Goal: Transaction & Acquisition: Obtain resource

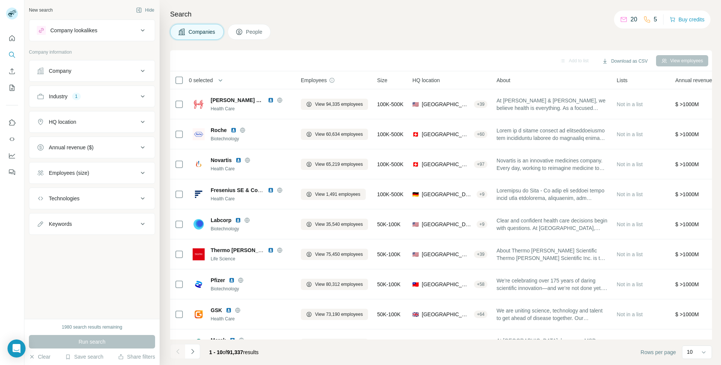
click at [128, 74] on div "Company" at bounding box center [87, 71] width 101 height 8
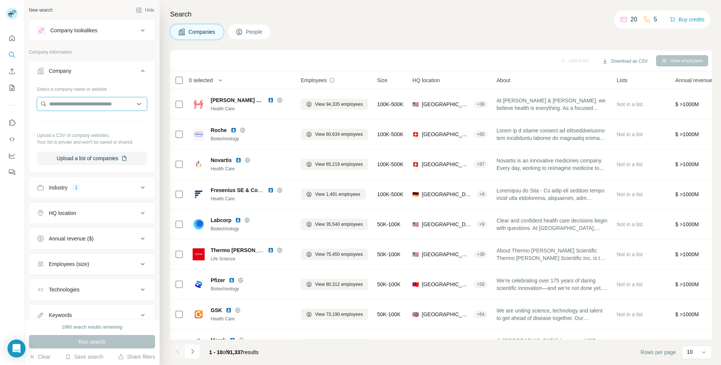
click at [94, 109] on input "text" at bounding box center [92, 104] width 110 height 14
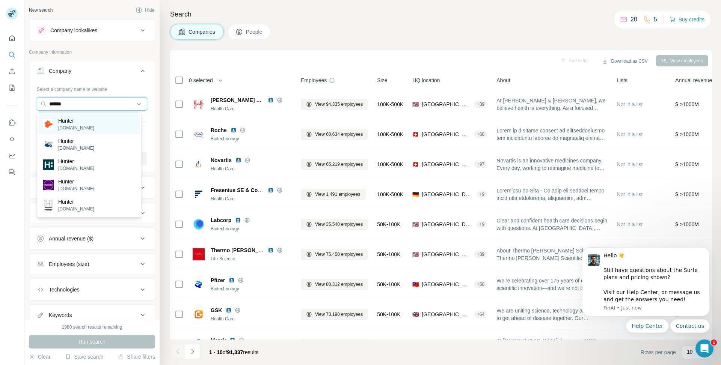
type input "******"
click at [95, 119] on div "Hunter [DOMAIN_NAME]" at bounding box center [89, 124] width 101 height 20
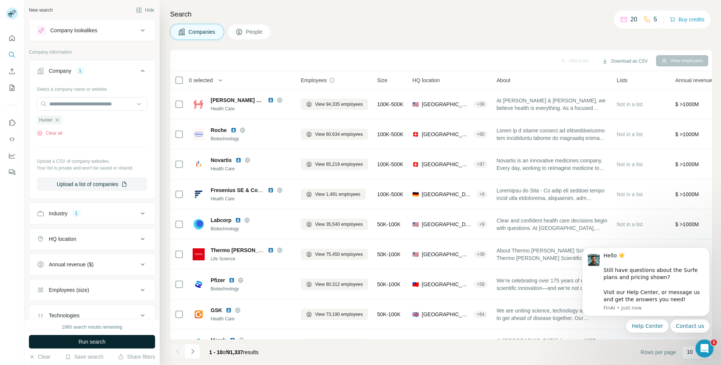
click at [118, 341] on button "Run search" at bounding box center [92, 342] width 126 height 14
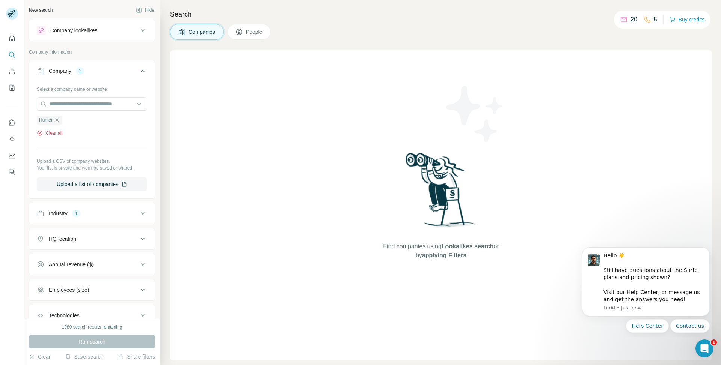
click at [53, 131] on button "Clear all" at bounding box center [50, 133] width 26 height 7
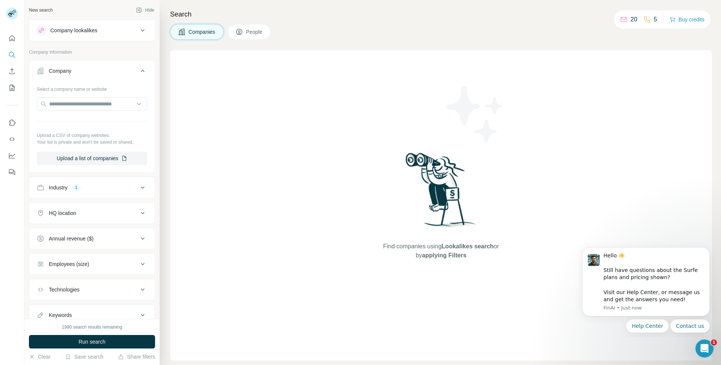
click at [74, 67] on div "Company" at bounding box center [87, 71] width 101 height 8
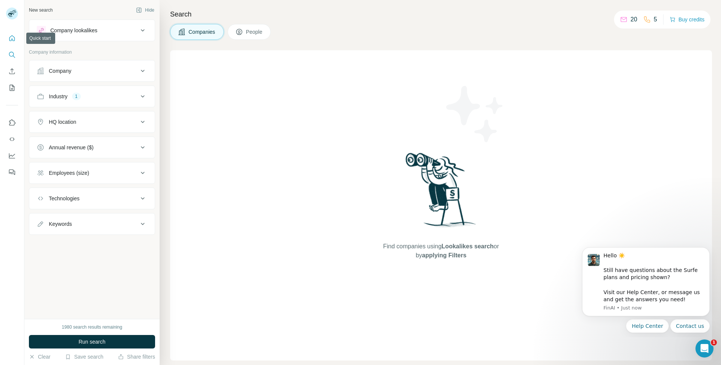
click at [8, 42] on button "Quick start" at bounding box center [12, 39] width 12 height 14
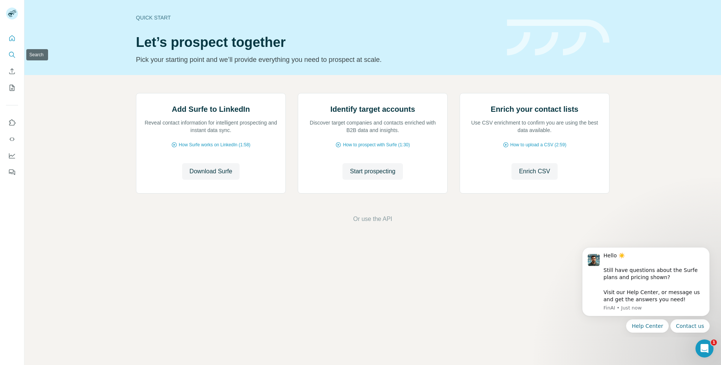
click at [15, 56] on icon "Search" at bounding box center [12, 55] width 8 height 8
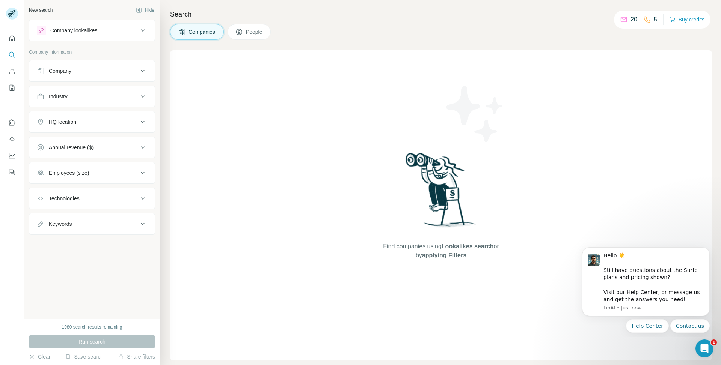
click at [86, 77] on button "Company" at bounding box center [91, 71] width 125 height 18
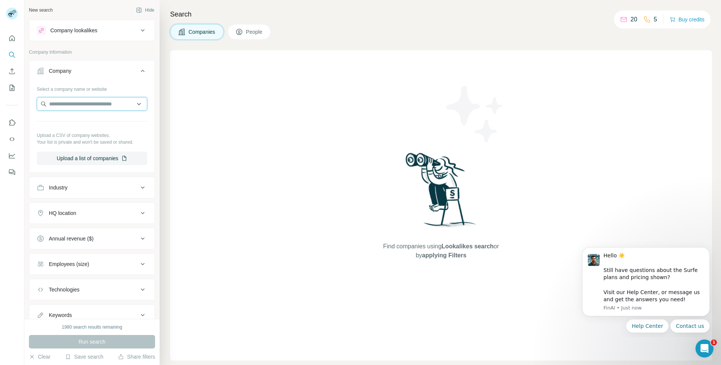
click at [82, 97] on input "text" at bounding box center [92, 104] width 110 height 14
click at [93, 98] on input "text" at bounding box center [92, 104] width 110 height 14
paste input "*****"
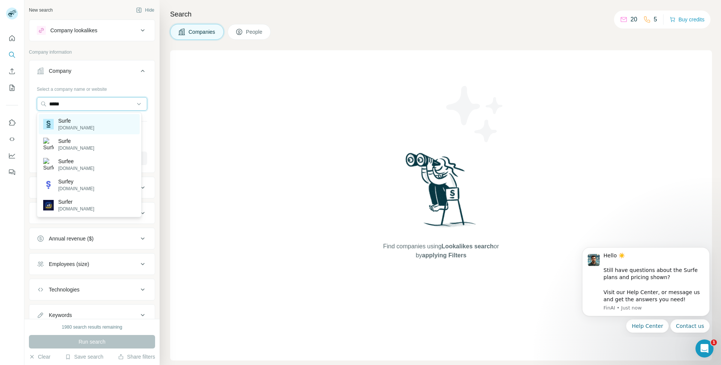
type input "*****"
click at [97, 123] on div "Surfe [DOMAIN_NAME]" at bounding box center [89, 124] width 101 height 20
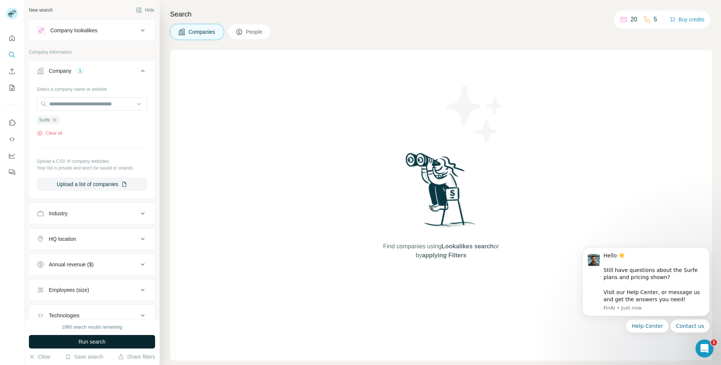
click at [107, 340] on button "Run search" at bounding box center [92, 342] width 126 height 14
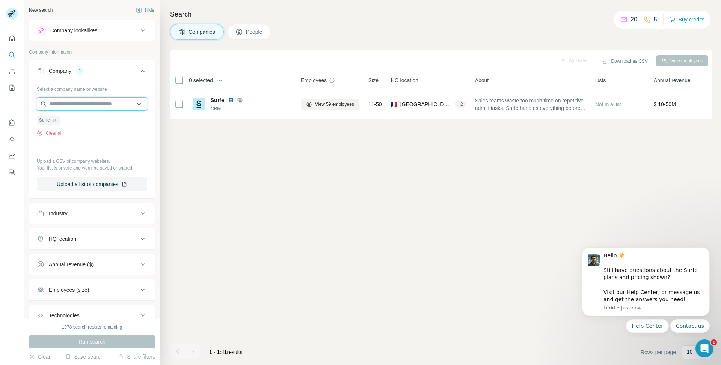
click at [99, 99] on input "text" at bounding box center [92, 104] width 110 height 14
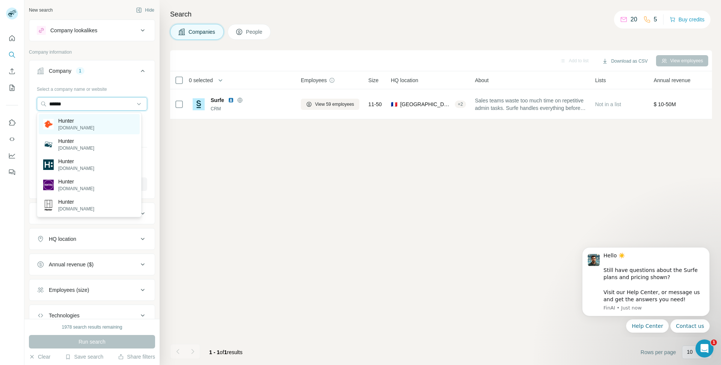
type input "******"
click at [87, 125] on div "Hunter [DOMAIN_NAME]" at bounding box center [89, 124] width 101 height 20
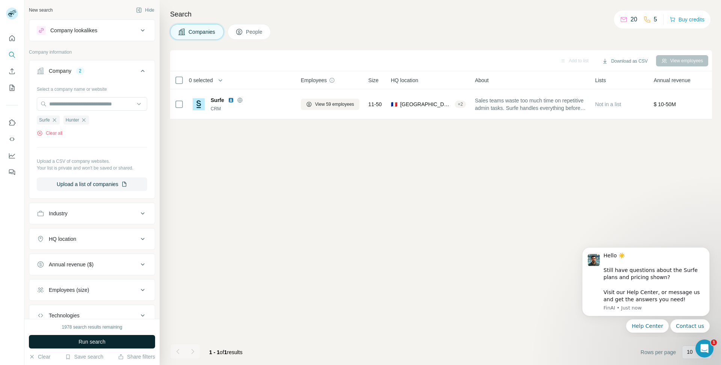
click at [110, 339] on button "Run search" at bounding box center [92, 342] width 126 height 14
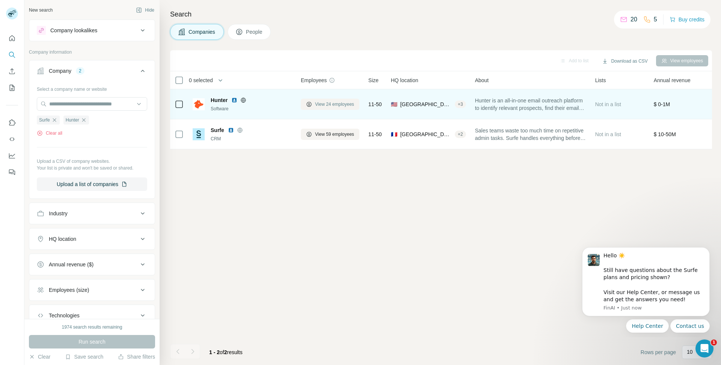
click at [322, 104] on span "View 24 employees" at bounding box center [334, 104] width 39 height 7
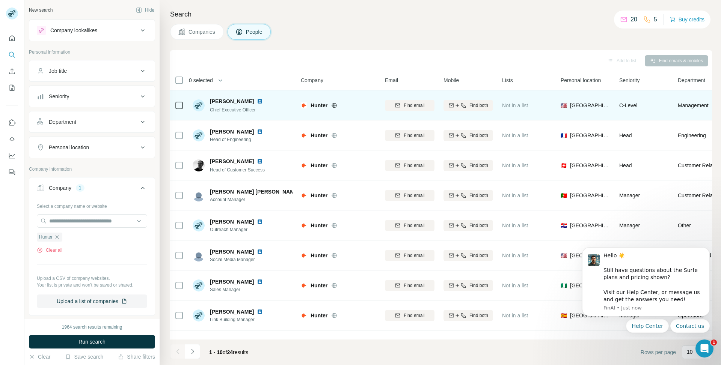
scroll to position [54, 0]
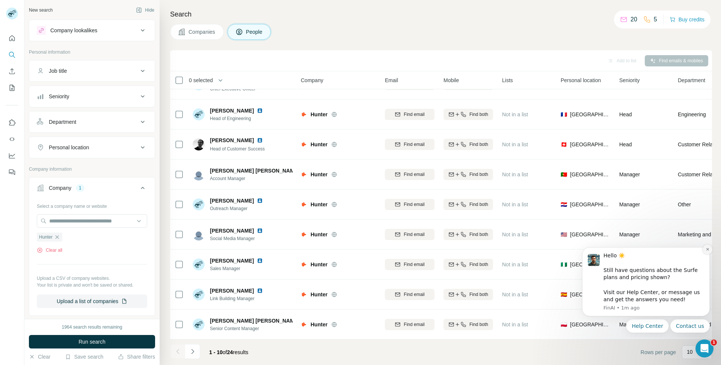
click at [708, 248] on icon "Dismiss notification" at bounding box center [707, 249] width 4 height 4
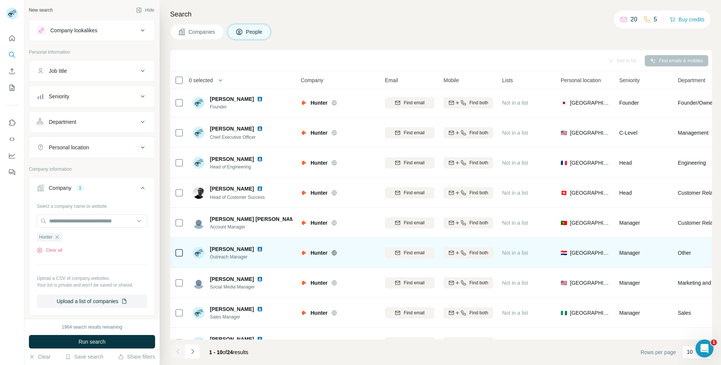
scroll to position [0, 0]
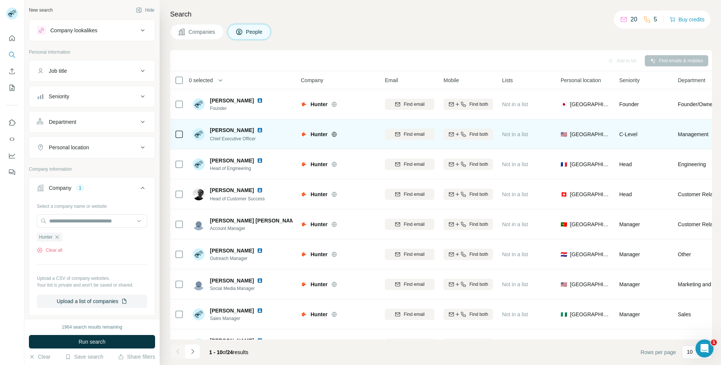
click at [257, 131] on img at bounding box center [260, 130] width 6 height 6
click at [411, 136] on span "Find email" at bounding box center [414, 134] width 21 height 7
click at [455, 136] on icon "button" at bounding box center [457, 134] width 6 height 6
drag, startPoint x: 491, startPoint y: 133, endPoint x: 459, endPoint y: 130, distance: 31.7
click at [459, 130] on div "[PHONE_NUMBER]" at bounding box center [468, 134] width 50 height 21
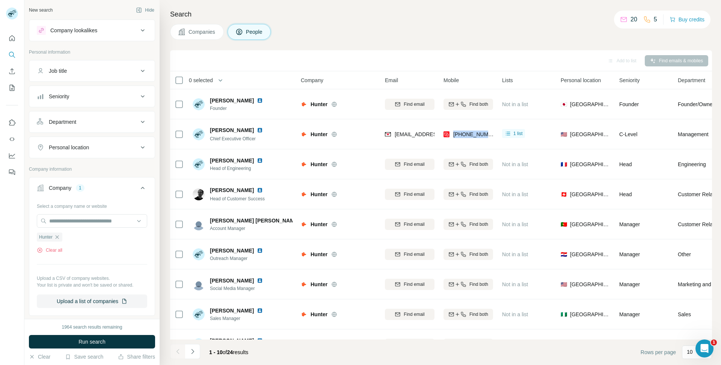
copy span "[PHONE_NUMBER]"
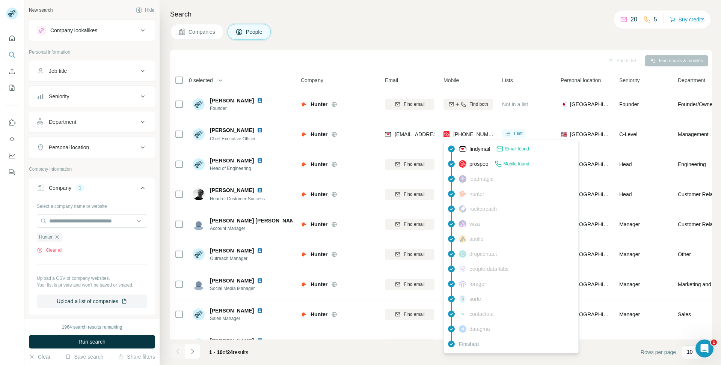
click at [514, 164] on span "Mobile found" at bounding box center [516, 164] width 26 height 7
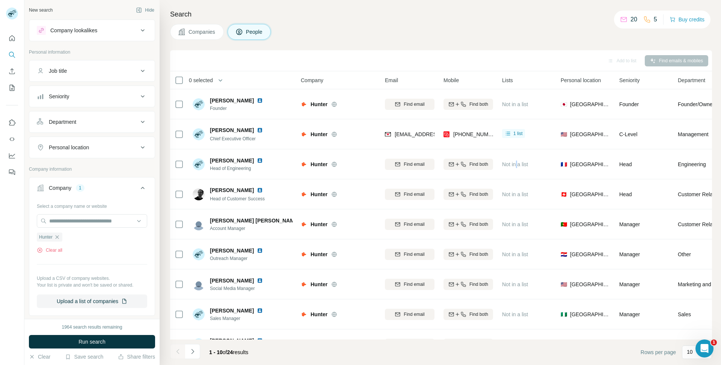
click at [514, 164] on span "Not in a list" at bounding box center [515, 164] width 26 height 6
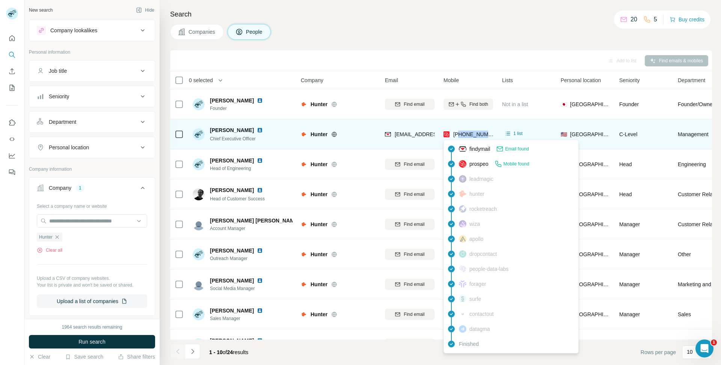
drag, startPoint x: 489, startPoint y: 138, endPoint x: 460, endPoint y: 132, distance: 29.5
click at [460, 132] on div "[PHONE_NUMBER]" at bounding box center [468, 134] width 50 height 21
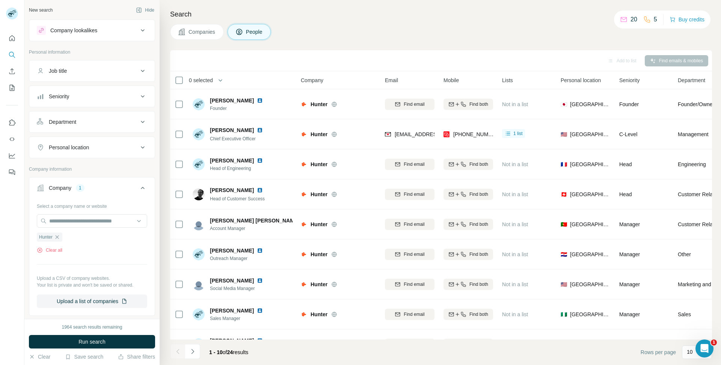
click at [441, 47] on div "Search Companies People Add to list Find emails & mobiles 0 selected People Com…" at bounding box center [440, 182] width 561 height 365
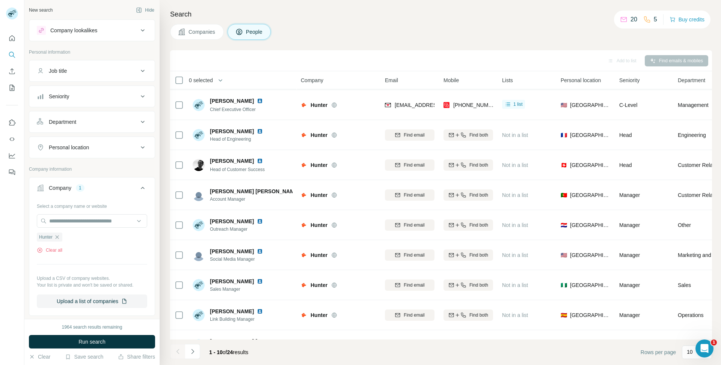
scroll to position [54, 0]
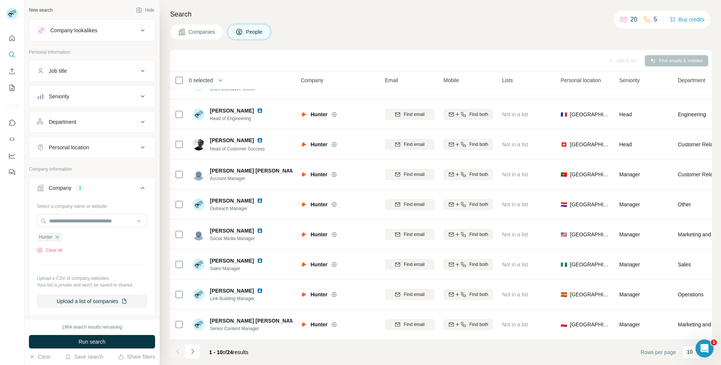
click at [199, 35] on span "Companies" at bounding box center [201, 32] width 27 height 8
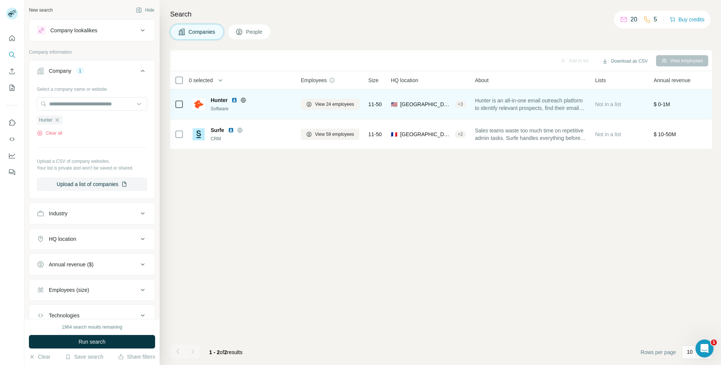
click at [501, 108] on span "Hunter is an all-in-one email outreach platform to identify relevant prospects,…" at bounding box center [530, 104] width 111 height 15
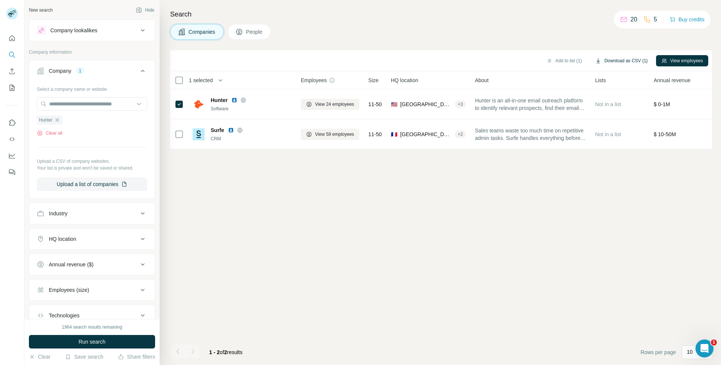
click at [620, 58] on button "Download as CSV (1)" at bounding box center [621, 60] width 63 height 11
